Goal: Use online tool/utility: Utilize a website feature to perform a specific function

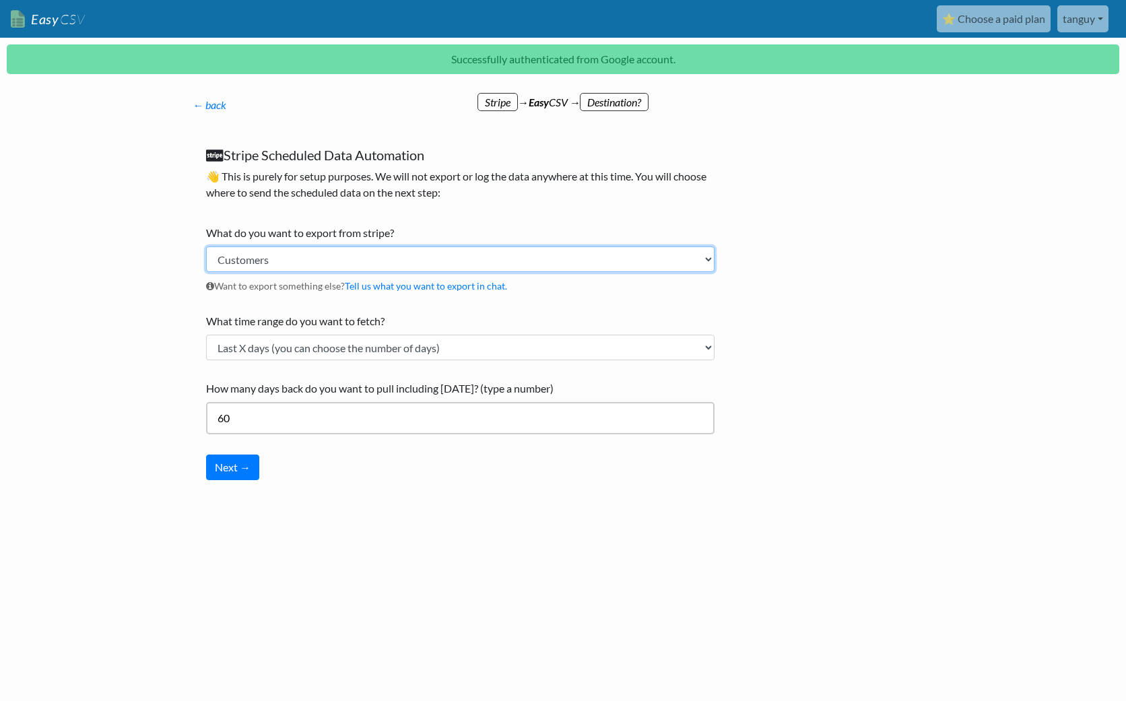
click at [343, 259] on select "Customers Payments Invoices Refunds Subscriptions (All) Subscriptions (Active O…" at bounding box center [460, 259] width 508 height 26
click at [206, 246] on select "Customers Payments Invoices Refunds Subscriptions (All) Subscriptions (Active O…" at bounding box center [460, 259] width 508 height 26
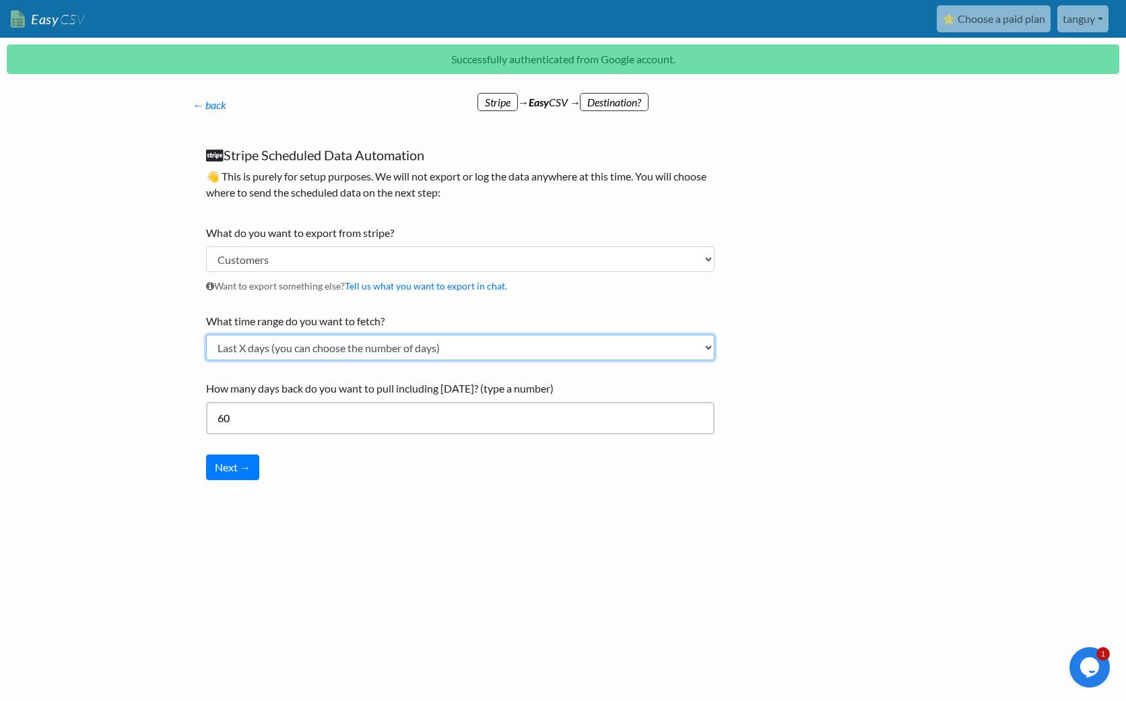
click at [267, 351] on select "Current Month Previous Month Today Yesterday Last X days (you can choose the nu…" at bounding box center [460, 348] width 508 height 26
click at [362, 343] on select "Current Month Previous Month Today Yesterday Last X days (you can choose the nu…" at bounding box center [460, 348] width 508 height 26
select select "all_time"
click at [206, 335] on select "Current Month Previous Month Today Yesterday Last X days (you can choose the nu…" at bounding box center [460, 348] width 508 height 26
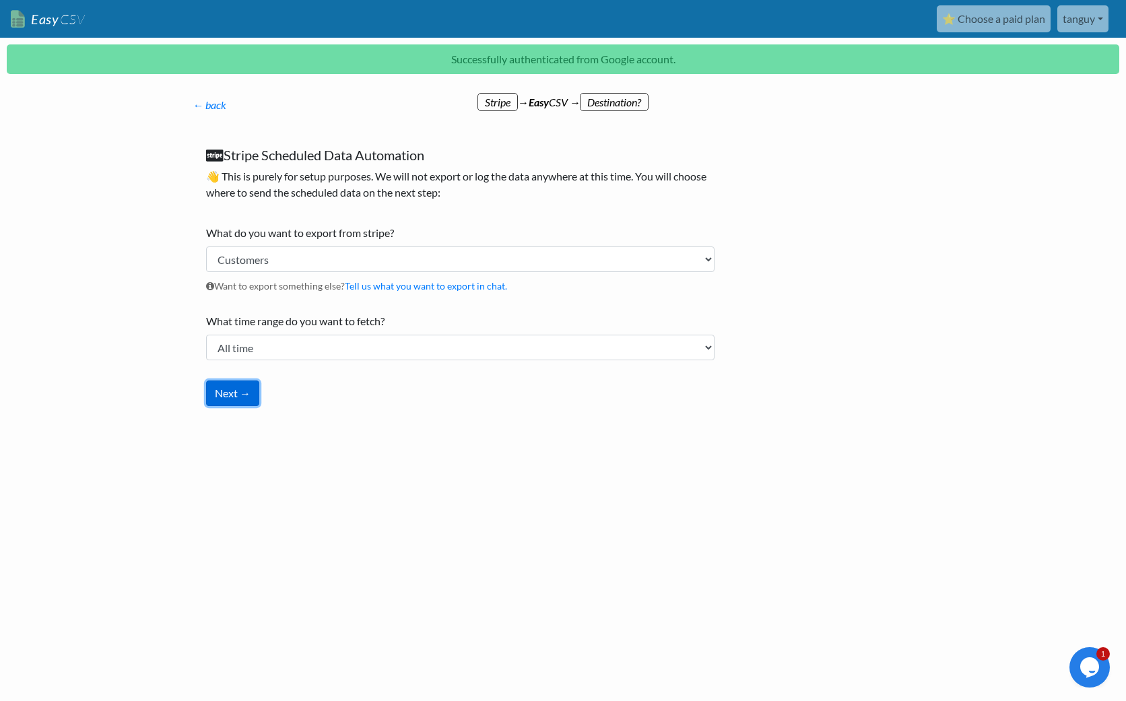
click at [237, 397] on button "Next →" at bounding box center [232, 393] width 53 height 26
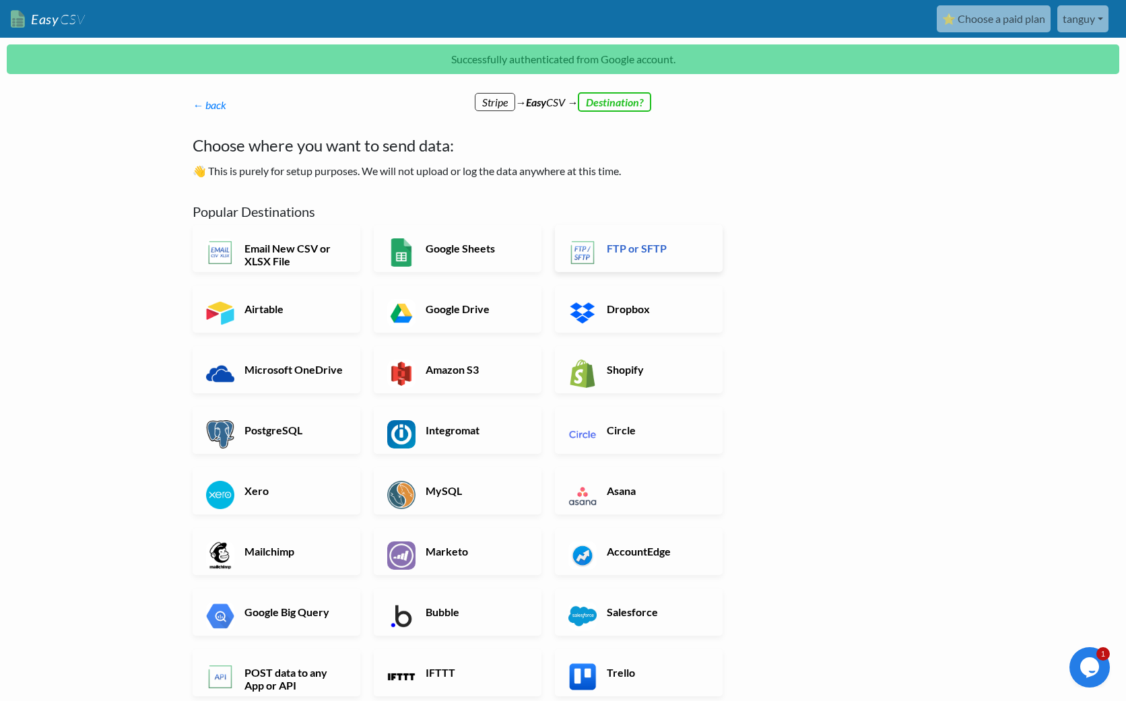
click at [653, 257] on link "FTP or SFTP" at bounding box center [639, 248] width 168 height 47
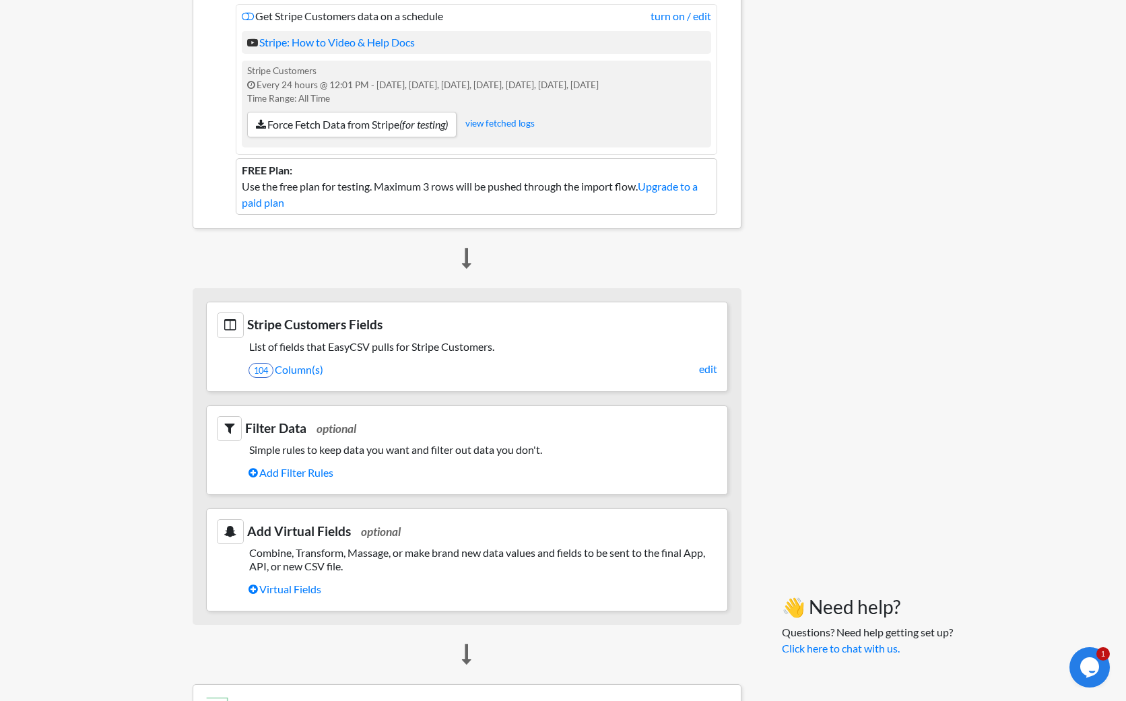
scroll to position [499, 0]
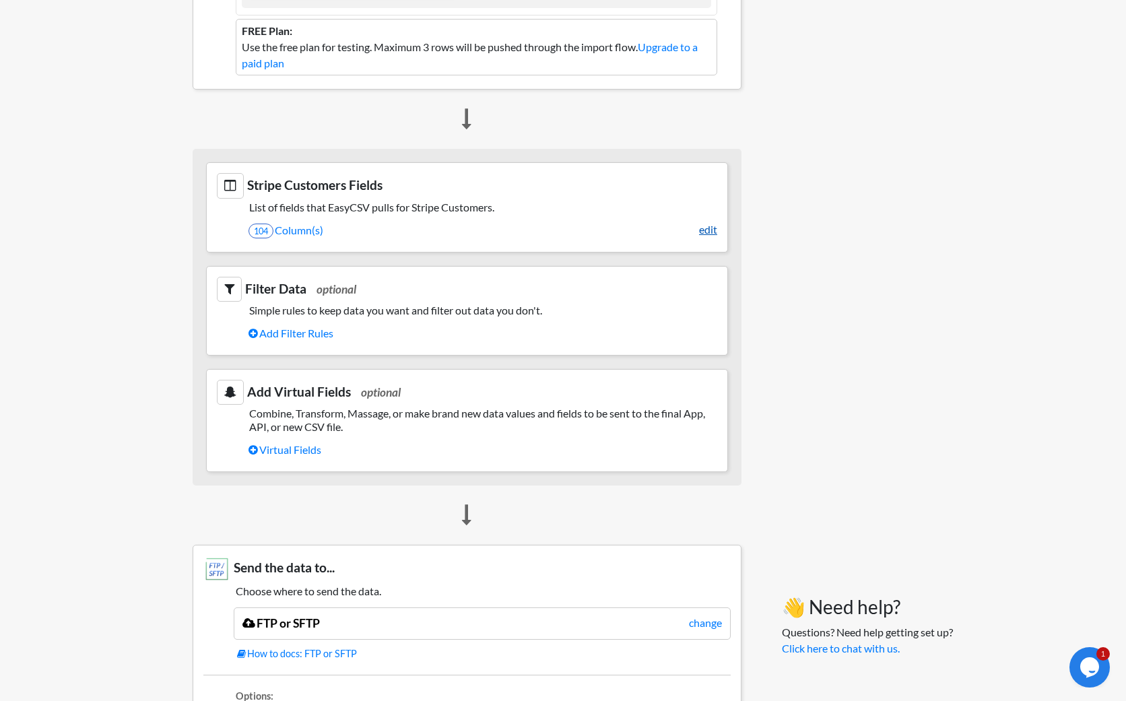
click at [708, 228] on link "edit" at bounding box center [708, 230] width 18 height 16
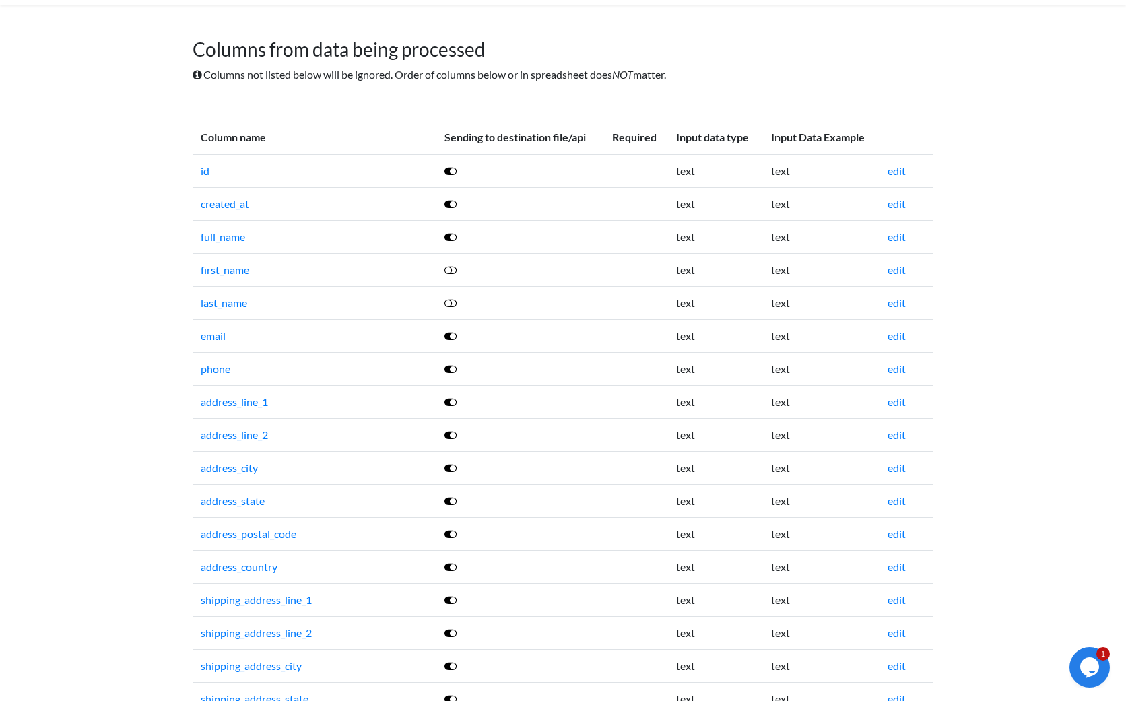
scroll to position [61, 0]
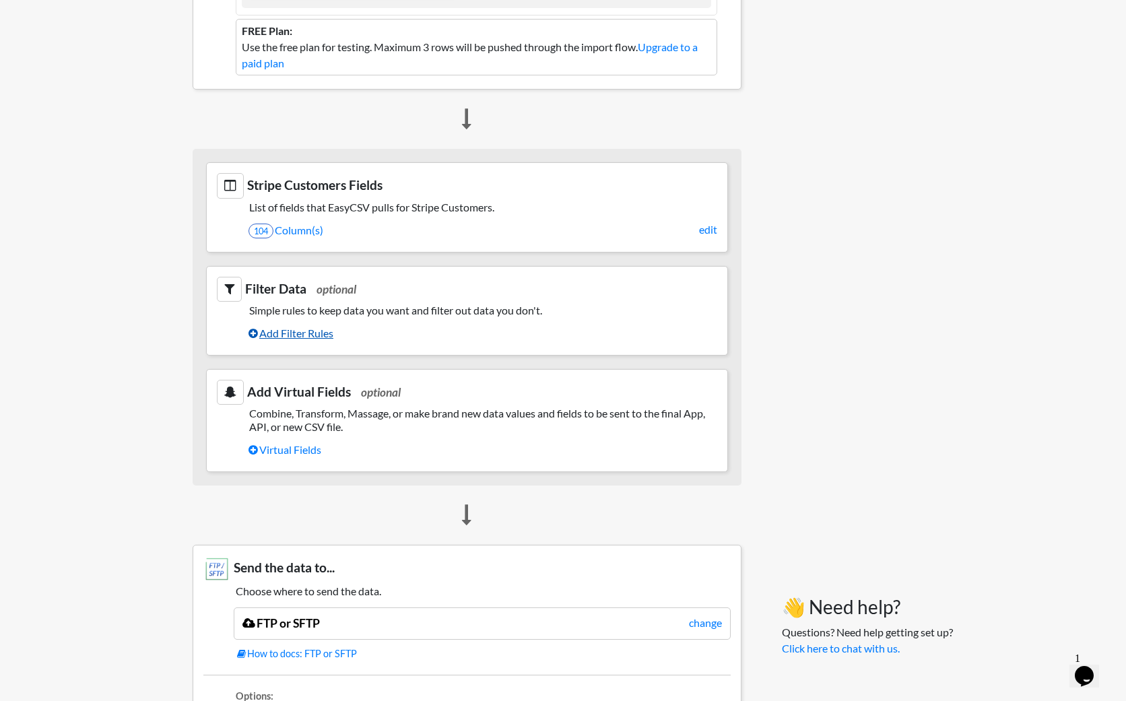
click at [301, 334] on link "Add Filter Rules" at bounding box center [482, 333] width 469 height 23
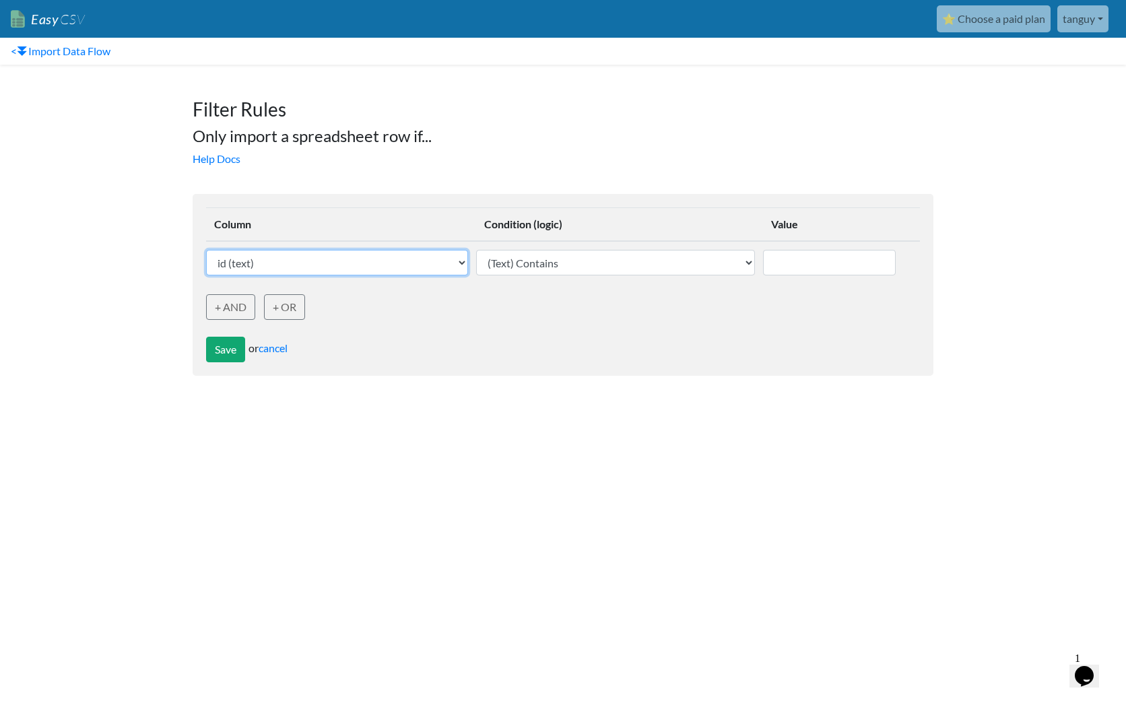
click at [337, 265] on select "id (text) created_at (text) full_name (text) first_name (text) last_name (text)…" at bounding box center [337, 263] width 262 height 26
click at [238, 305] on link "+ AND" at bounding box center [230, 307] width 49 height 26
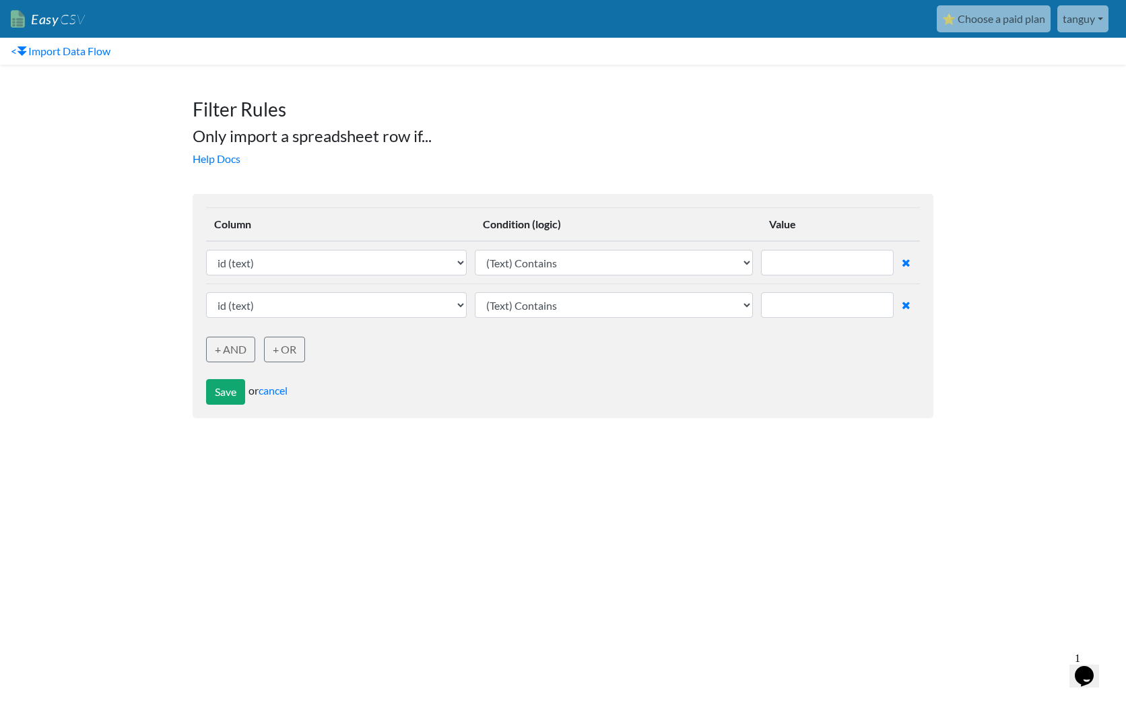
click at [910, 308] on icon at bounding box center [906, 305] width 9 height 11
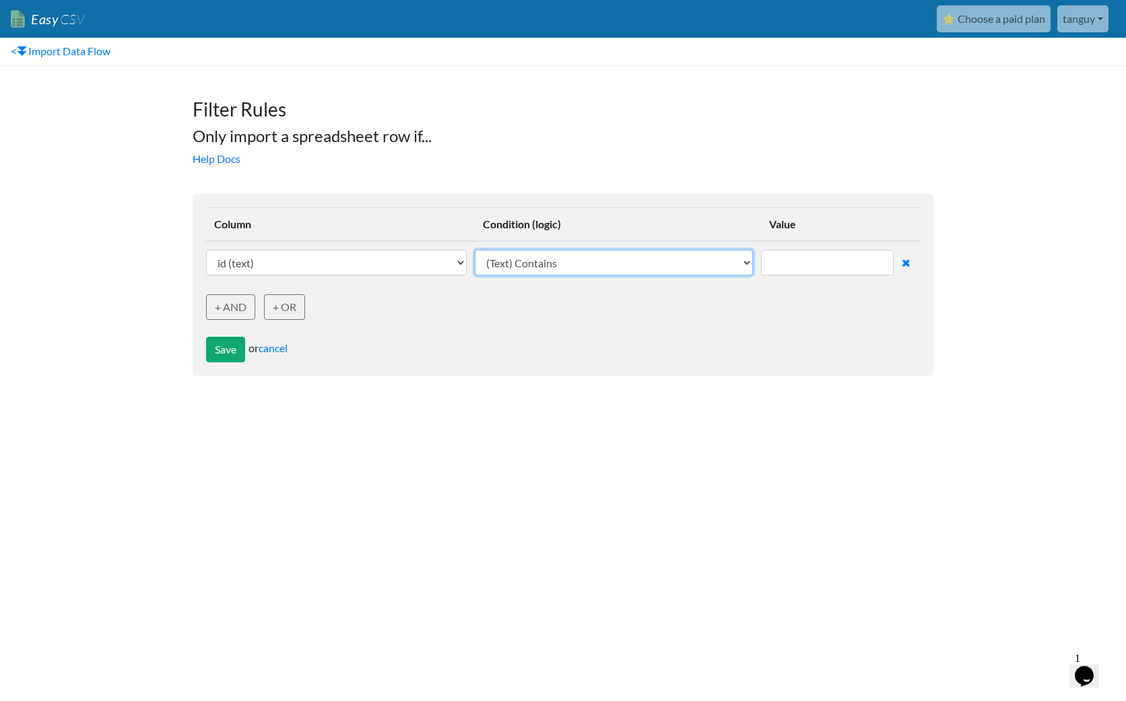
click at [576, 263] on select "(Text) Contains (Text) Does not contain (Text) Exactly matches (Text) Does not …" at bounding box center [614, 263] width 278 height 26
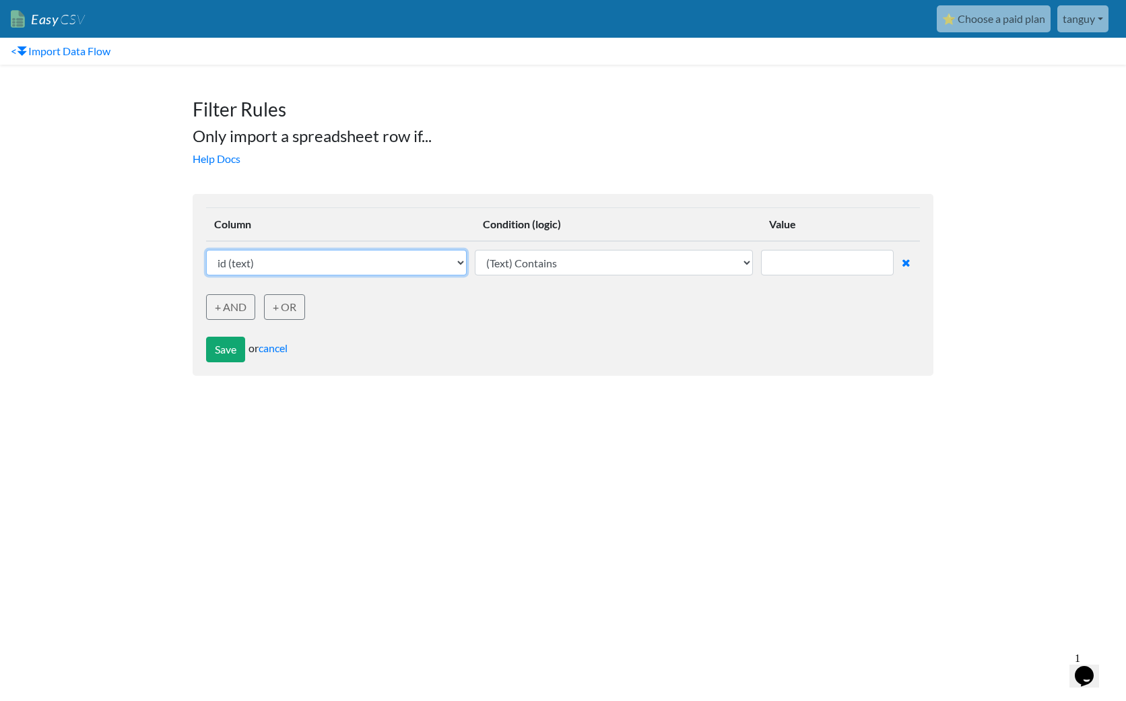
click at [319, 265] on select "id (text) created_at (text) full_name (text) first_name (text) last_name (text)…" at bounding box center [336, 263] width 261 height 26
select select "768693"
click at [206, 250] on select "id (text) created_at (text) full_name (text) first_name (text) last_name (text)…" at bounding box center [336, 263] width 261 height 26
click at [152, 204] on body "Easy CSV ⭐ Choose a paid plan tanguy Hexa All Flows All CSV Generators Business…" at bounding box center [563, 194] width 1126 height 389
click at [277, 350] on link "cancel" at bounding box center [273, 347] width 29 height 13
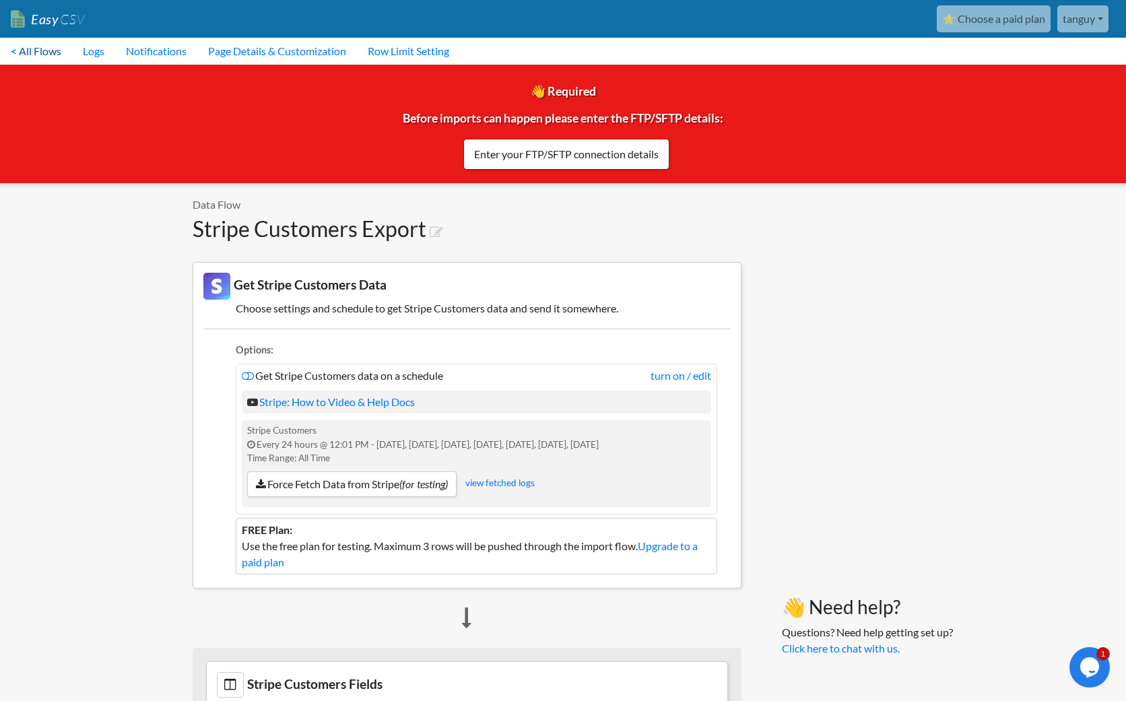
click at [32, 48] on link "< All Flows" at bounding box center [36, 51] width 72 height 27
